Goal: Transaction & Acquisition: Register for event/course

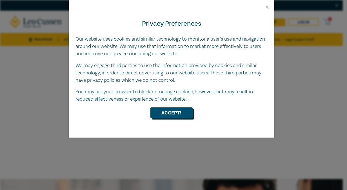
drag, startPoint x: 0, startPoint y: 0, endPoint x: 179, endPoint y: 108, distance: 209.0
click at [179, 108] on button "Accept!" at bounding box center [172, 112] width 42 height 11
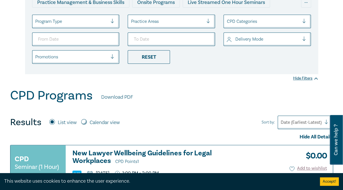
scroll to position [56, 0]
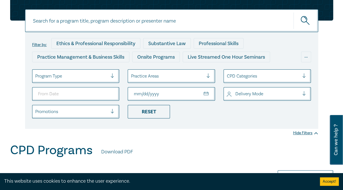
click at [186, 93] on input "To Date" at bounding box center [171, 94] width 87 height 14
click at [208, 91] on input "To Date" at bounding box center [171, 94] width 87 height 14
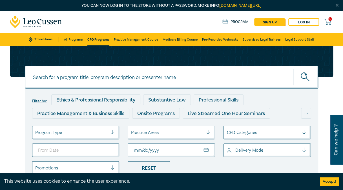
type input "2025-10-09"
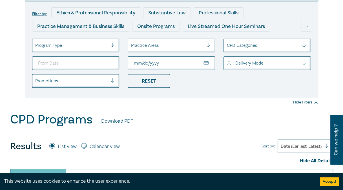
scroll to position [113, 0]
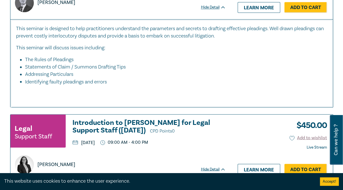
click at [239, 71] on li "Statements of Claim / Summons Drafting Tips" at bounding box center [173, 66] width 297 height 7
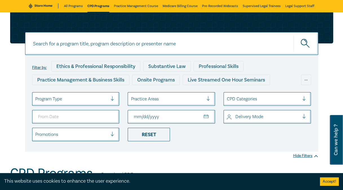
scroll to position [28, 0]
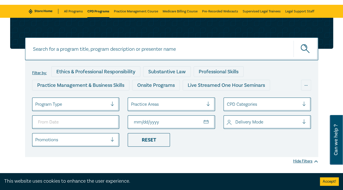
click at [119, 49] on input at bounding box center [171, 49] width 293 height 23
type input "Drafting pleadings and particulars"
click at [294, 40] on button "submit" at bounding box center [306, 48] width 25 height 17
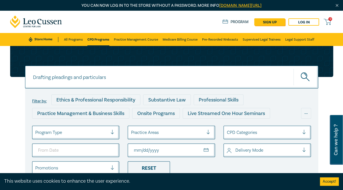
click at [304, 76] on icon "submit" at bounding box center [306, 77] width 10 height 10
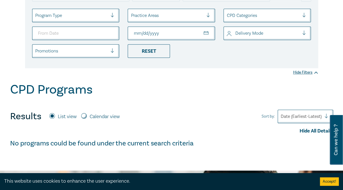
scroll to position [56, 0]
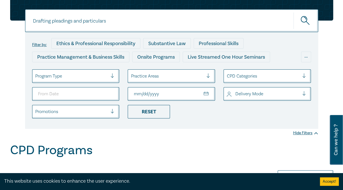
click at [208, 94] on input "2025-10-09" at bounding box center [171, 94] width 87 height 14
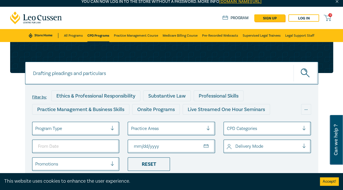
scroll to position [0, 0]
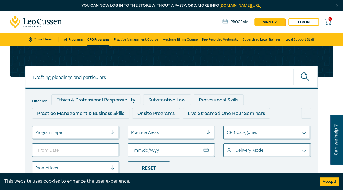
click at [311, 77] on button "submit" at bounding box center [306, 77] width 25 height 17
click at [311, 76] on button "submit" at bounding box center [306, 77] width 25 height 17
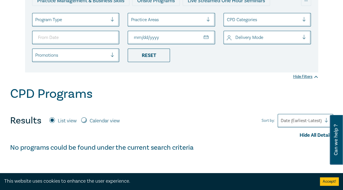
scroll to position [197, 0]
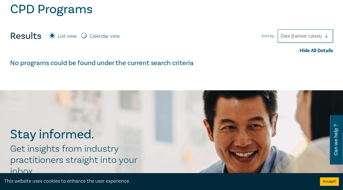
click at [116, 34] on label "Calendar view" at bounding box center [105, 36] width 30 height 7
click at [87, 34] on input "Calendar view" at bounding box center [84, 36] width 6 height 6
radio input "true"
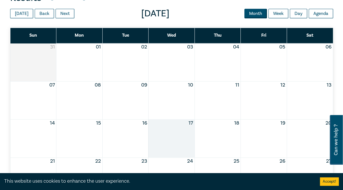
scroll to position [226, 0]
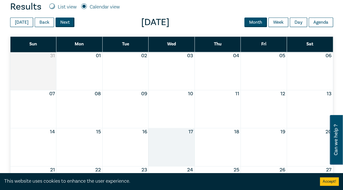
click at [65, 21] on button "Next" at bounding box center [65, 22] width 19 height 10
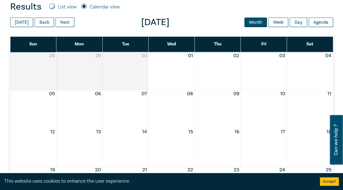
click at [215, 107] on div "Month View" at bounding box center [218, 109] width 46 height 38
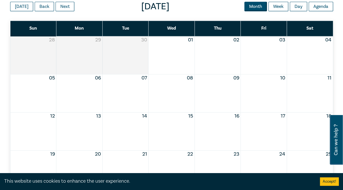
scroll to position [254, 0]
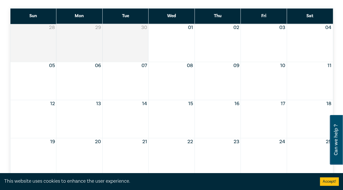
drag, startPoint x: 332, startPoint y: 182, endPoint x: 328, endPoint y: 178, distance: 5.0
click at [331, 182] on button "Accept!" at bounding box center [329, 181] width 19 height 8
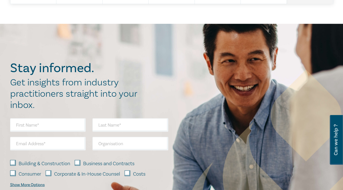
scroll to position [395, 0]
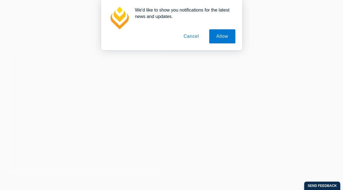
click at [197, 37] on button "Cancel" at bounding box center [192, 36] width 30 height 14
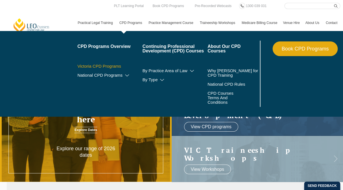
click at [113, 65] on link "Victoria CPD Programs" at bounding box center [110, 66] width 65 height 5
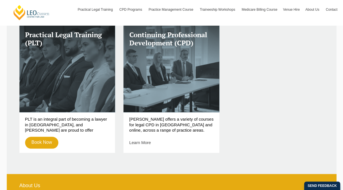
scroll to position [169, 0]
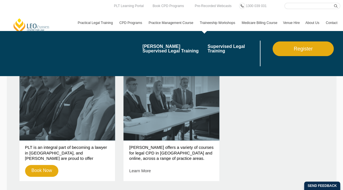
click at [254, 61] on li "Supervised Legal Training" at bounding box center [240, 54] width 65 height 26
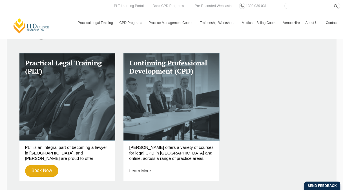
click at [260, 117] on div "Practical Legal Training (PLT) PLT is an integral part of becoming a lawyer in …" at bounding box center [171, 120] width 313 height 135
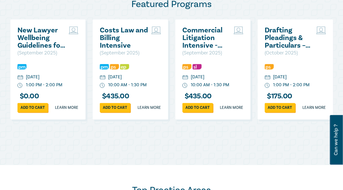
scroll to position [310, 0]
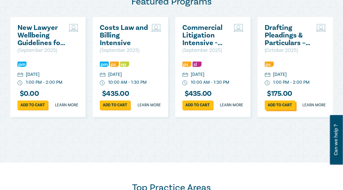
click at [277, 110] on link "Add to cart" at bounding box center [280, 104] width 30 height 9
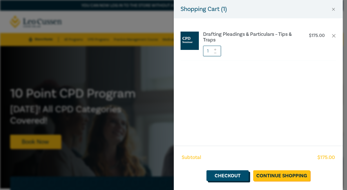
click at [234, 175] on link "Checkout" at bounding box center [228, 175] width 42 height 11
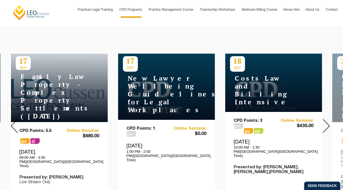
scroll to position [226, 0]
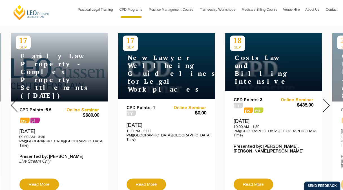
click at [328, 103] on img at bounding box center [326, 105] width 7 height 14
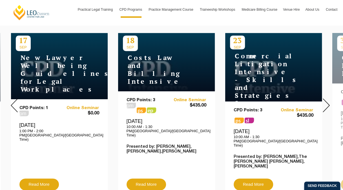
click at [328, 101] on img at bounding box center [326, 105] width 7 height 14
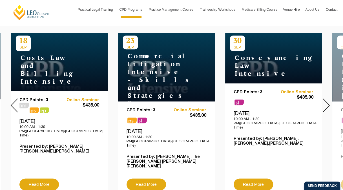
click at [328, 101] on img at bounding box center [326, 105] width 7 height 14
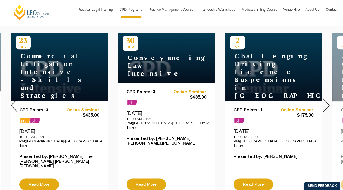
click at [328, 101] on img at bounding box center [326, 105] width 7 height 14
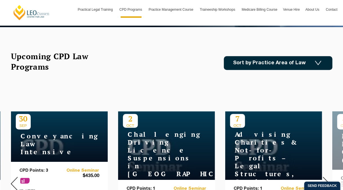
scroll to position [85, 0]
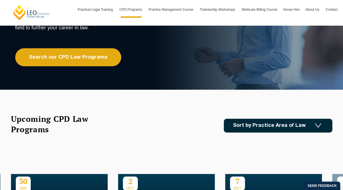
click at [312, 121] on link "Sort by Practice Area of Law" at bounding box center [278, 126] width 109 height 14
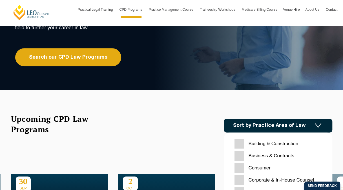
drag, startPoint x: 307, startPoint y: 114, endPoint x: 274, endPoint y: 110, distance: 33.3
click at [307, 114] on div "Upcoming CPD Law Programs Sort by Practice Area of Law Building & Construction …" at bounding box center [171, 126] width 321 height 24
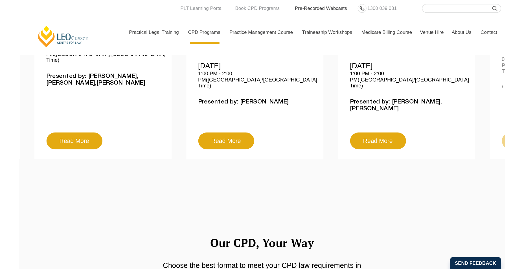
scroll to position [310, 0]
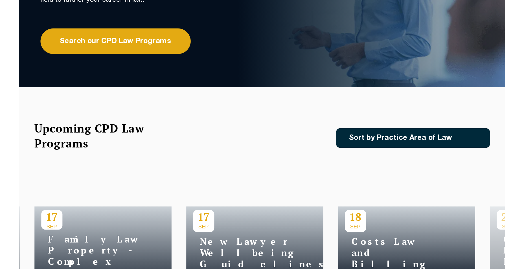
scroll to position [113, 0]
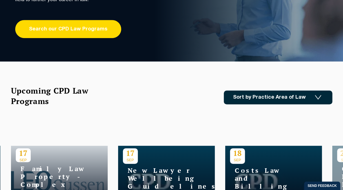
click at [94, 33] on link "Search our CPD Law Programs" at bounding box center [68, 29] width 106 height 18
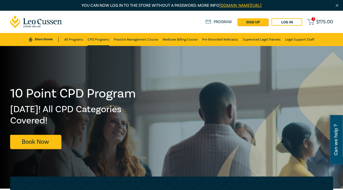
click at [94, 35] on link "CPD Programs" at bounding box center [99, 39] width 22 height 13
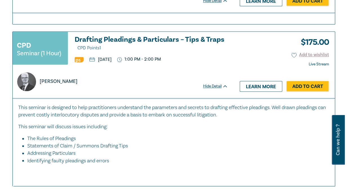
scroll to position [1410, 0]
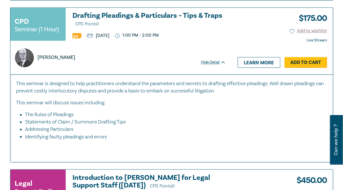
click at [294, 68] on link "Add to Cart" at bounding box center [306, 62] width 43 height 11
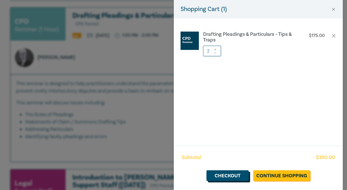
click at [239, 177] on link "Checkout" at bounding box center [228, 175] width 42 height 11
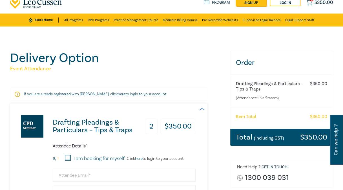
scroll to position [28, 0]
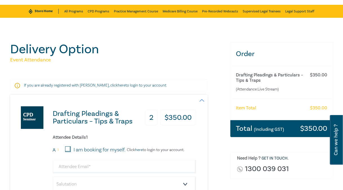
click at [152, 115] on h3 "2" at bounding box center [151, 118] width 13 height 16
drag, startPoint x: 153, startPoint y: 115, endPoint x: 147, endPoint y: 115, distance: 5.6
click at [147, 115] on h3 "2" at bounding box center [151, 118] width 13 height 16
drag, startPoint x: 147, startPoint y: 115, endPoint x: 151, endPoint y: 122, distance: 7.4
click at [151, 122] on h3 "2" at bounding box center [151, 118] width 13 height 16
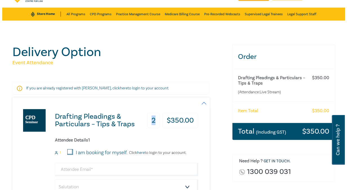
scroll to position [0, 0]
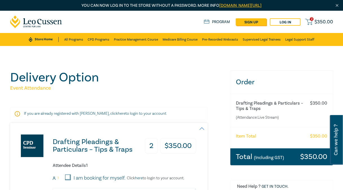
click at [309, 19] on icon at bounding box center [308, 21] width 7 height 7
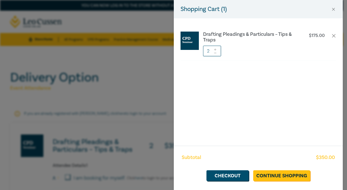
click at [217, 54] on icon at bounding box center [215, 53] width 4 height 2
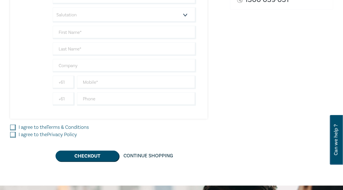
scroll to position [113, 0]
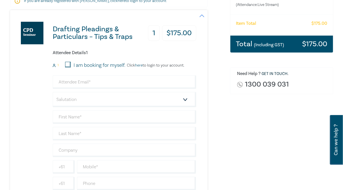
click at [99, 74] on form "1 I am booking for myself. Click here to login to your account. Salutation Mr. …" at bounding box center [125, 126] width 144 height 129
drag, startPoint x: 99, startPoint y: 81, endPoint x: 96, endPoint y: 80, distance: 3.4
click at [99, 81] on input "email" at bounding box center [125, 82] width 144 height 14
type input "m"
type input "[EMAIL_ADDRESS][DOMAIN_NAME]"
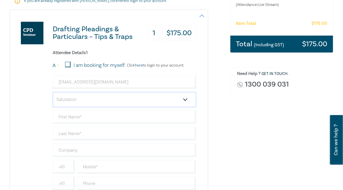
click at [170, 97] on select "Salutation Mr. Mrs. Ms. Miss Dr. Prof. Other" at bounding box center [125, 99] width 144 height 15
select select "Mr."
click at [53, 92] on select "Salutation Mr. Mrs. Ms. Miss Dr. Prof. Other" at bounding box center [125, 99] width 144 height 15
click at [107, 116] on input "text" at bounding box center [125, 117] width 144 height 14
type input "[PERSON_NAME]"
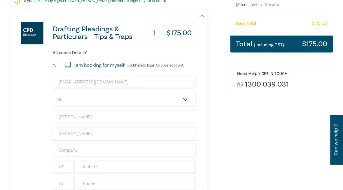
type input "[PERSON_NAME]"
type input "Moray & [PERSON_NAME] Lawyers"
click at [105, 166] on input "text" at bounding box center [136, 167] width 119 height 14
click at [142, 166] on input "text" at bounding box center [136, 167] width 119 height 14
click at [255, 158] on div "Order Drafting Pleadings & Particulars – Tips & Traps (Attendance: Live Stream …" at bounding box center [282, 101] width 110 height 288
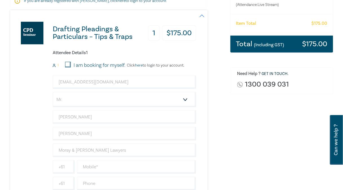
click at [158, 174] on div "mmanoria@moray.com.au Salutation Mr. Mrs. Ms. Miss Dr. Prof. Other Michael Mano…" at bounding box center [125, 132] width 144 height 115
click at [155, 169] on input "text" at bounding box center [136, 167] width 119 height 14
type input "466 096 674"
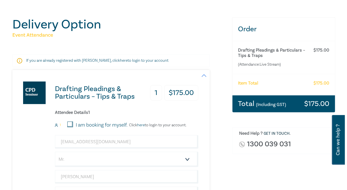
scroll to position [0, 0]
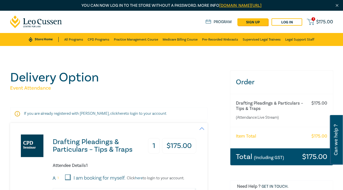
click at [308, 19] on icon at bounding box center [310, 21] width 7 height 7
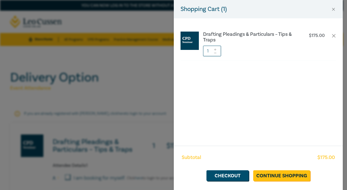
click at [216, 49] on icon at bounding box center [215, 50] width 4 height 2
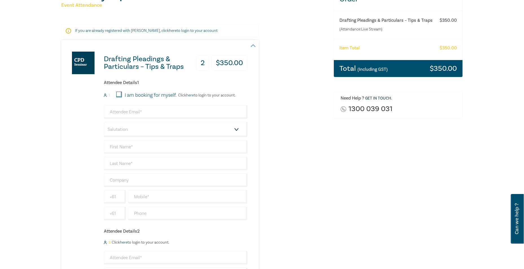
scroll to position [85, 0]
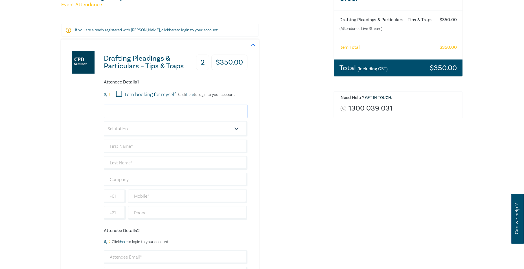
click at [159, 110] on input "email" at bounding box center [176, 112] width 144 height 14
type input "[EMAIL_ADDRESS][DOMAIN_NAME]"
click at [221, 128] on select "Salutation Mr. Mrs. Ms. Miss Dr. Prof. Other" at bounding box center [176, 128] width 144 height 15
select select "Mr."
click at [104, 121] on select "Salutation Mr. Mrs. Ms. Miss Dr. Prof. Other" at bounding box center [176, 128] width 144 height 15
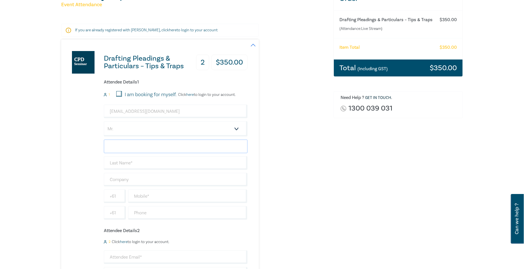
click at [166, 146] on input "text" at bounding box center [176, 147] width 144 height 14
click at [166, 146] on input "[PERSON_NAME]" at bounding box center [176, 147] width 144 height 14
type input "[PERSON_NAME]"
click at [224, 165] on input "text" at bounding box center [176, 163] width 144 height 14
type input "<"
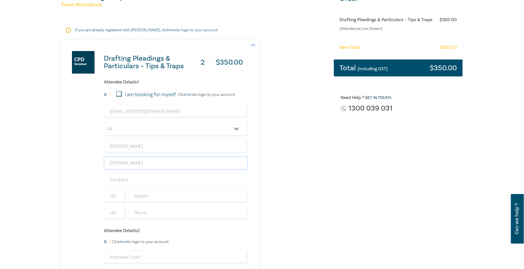
type input "[PERSON_NAME]"
click at [226, 176] on input "text" at bounding box center [176, 180] width 144 height 14
type input "Moray & [PERSON_NAME] Lawyers"
click at [226, 190] on input "text" at bounding box center [187, 196] width 119 height 14
type input "466 096 674"
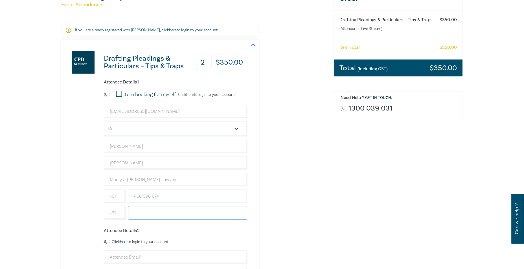
click at [195, 190] on input "text" at bounding box center [187, 213] width 119 height 14
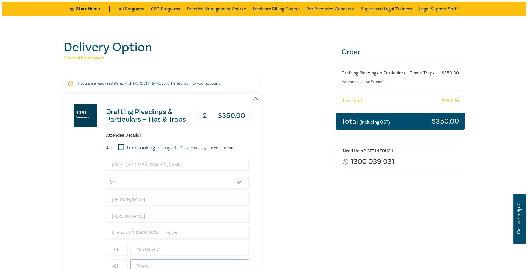
scroll to position [0, 0]
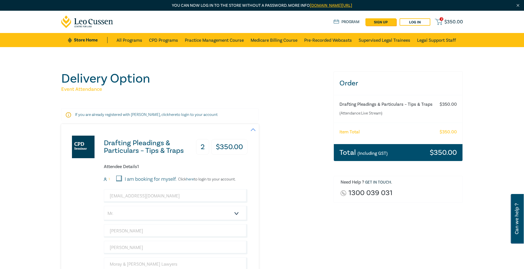
click at [343, 21] on icon at bounding box center [438, 21] width 6 height 4
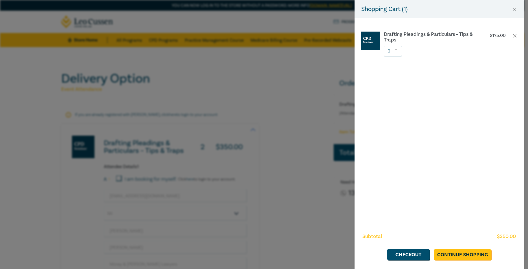
click at [343, 54] on input "2" at bounding box center [393, 51] width 18 height 11
click at [343, 52] on icon at bounding box center [396, 53] width 4 height 2
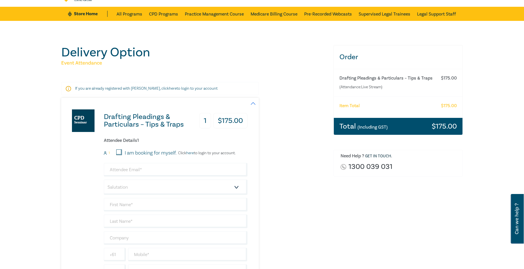
scroll to position [56, 0]
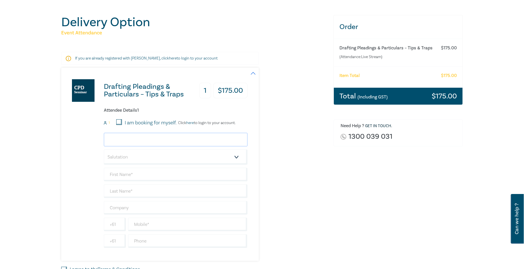
click at [190, 142] on input "email" at bounding box center [176, 140] width 144 height 14
type input "mmanoria@moray.com.au"
click at [327, 188] on div "Delivery Option Event Attendance If you are already registered with Leo Cussen,…" at bounding box center [194, 159] width 272 height 288
click at [373, 57] on small "(Attendance: Live Stream )" at bounding box center [386, 57] width 95 height 6
click at [165, 141] on input "mmanoria@moray.com.au" at bounding box center [176, 140] width 144 height 14
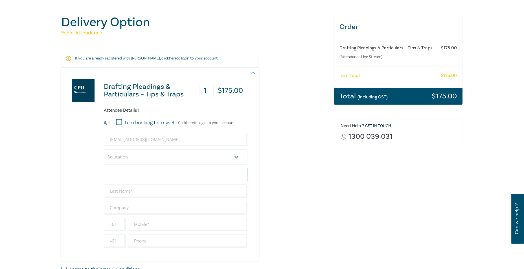
type input "Michael"
type input "Manoria"
type input "Moray & [PERSON_NAME] Lawyers"
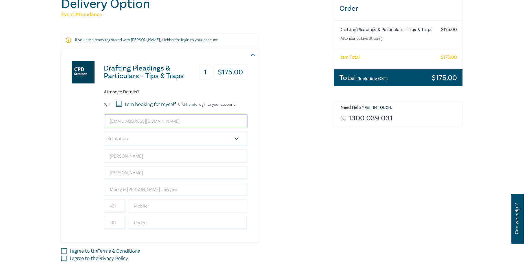
scroll to position [85, 0]
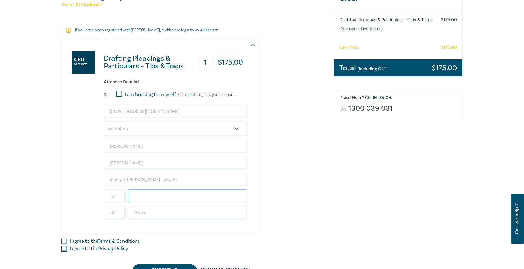
click at [142, 196] on input "text" at bounding box center [187, 196] width 119 height 14
type input "0466096674"
drag, startPoint x: 190, startPoint y: 197, endPoint x: 121, endPoint y: 194, distance: 69.4
click at [121, 194] on div "+61 0466096674" at bounding box center [176, 196] width 146 height 14
type input "466096674"
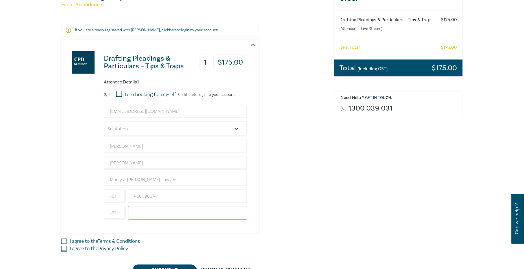
click at [133, 212] on input "text" at bounding box center [187, 213] width 119 height 14
click at [134, 214] on input "text" at bounding box center [187, 213] width 119 height 14
click at [138, 206] on div "mmanoria@moray.com.au Salutation Mr. Mrs. Ms. Miss Dr. Prof. Other Michael Mano…" at bounding box center [176, 162] width 144 height 115
click at [141, 211] on input "text" at bounding box center [187, 213] width 119 height 14
click at [142, 215] on input "text" at bounding box center [187, 213] width 119 height 14
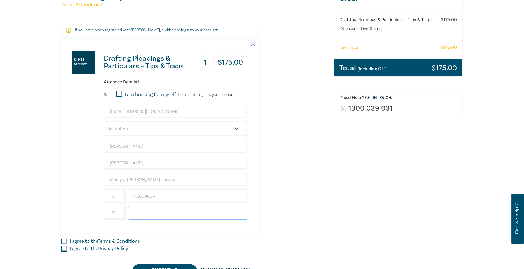
paste input "+61 3 8687 7394"
click at [140, 213] on input "+61 3 8687 7394" at bounding box center [187, 213] width 119 height 14
click at [141, 213] on input "+61 3 8687 7394" at bounding box center [187, 213] width 119 height 14
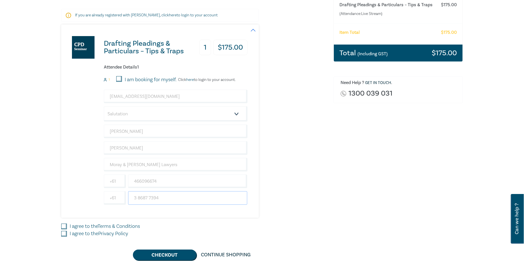
scroll to position [113, 0]
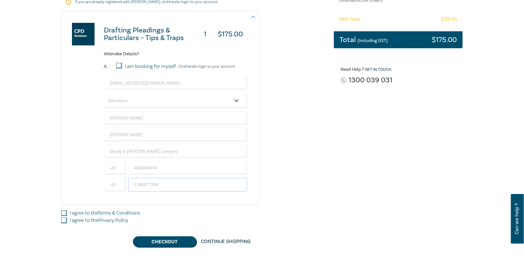
type input "3 8687 7394"
drag, startPoint x: 65, startPoint y: 213, endPoint x: 65, endPoint y: 220, distance: 7.1
click at [65, 213] on input "I agree to the Terms & Conditions" at bounding box center [64, 213] width 6 height 6
checkbox input "true"
click at [64, 221] on input "I agree to the Privacy Policy" at bounding box center [64, 221] width 6 height 6
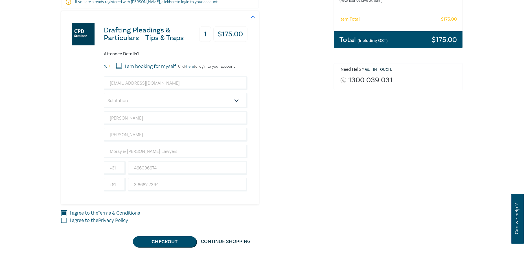
checkbox input "true"
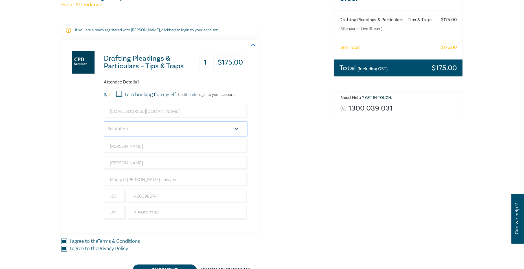
click at [223, 125] on select "Salutation Mr. Mrs. Ms. Miss Dr. Prof. Other" at bounding box center [176, 128] width 144 height 15
select select "Mr."
click at [104, 121] on select "Salutation Mr. Mrs. Ms. Miss Dr. Prof. Other" at bounding box center [176, 128] width 144 height 15
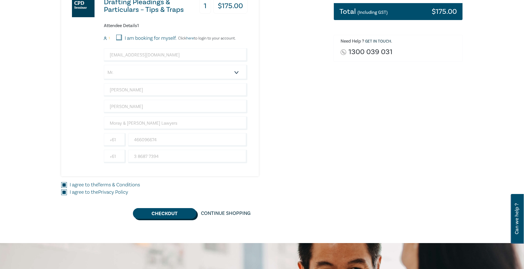
click at [166, 211] on button "Checkout" at bounding box center [164, 213] width 63 height 11
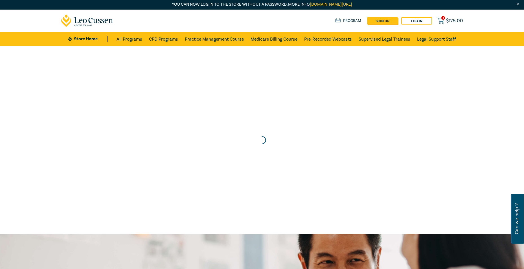
scroll to position [0, 0]
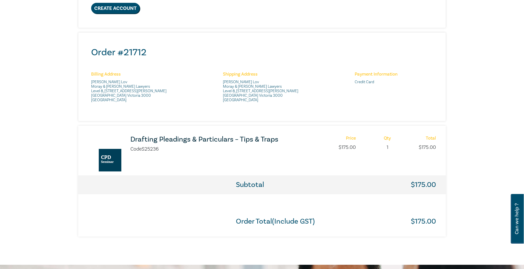
scroll to position [113, 0]
